Goal: Complete application form

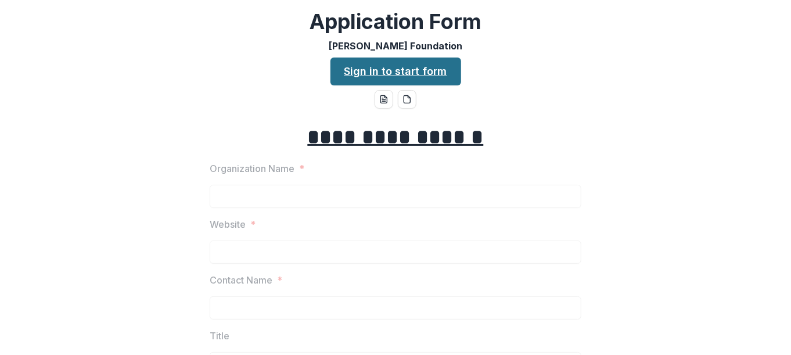
click at [406, 74] on link "Sign in to start form" at bounding box center [396, 72] width 131 height 28
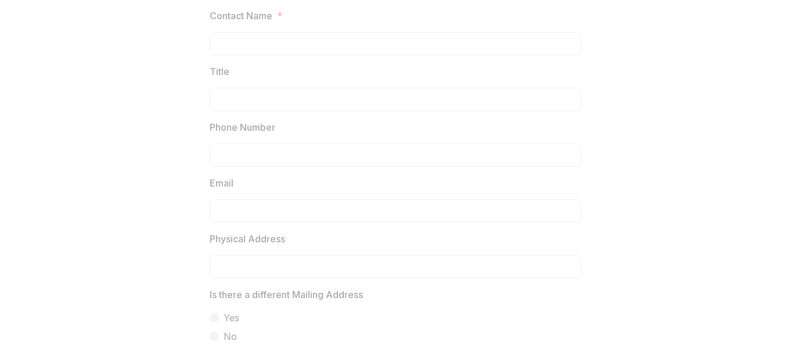
scroll to position [116, 0]
